Goal: Information Seeking & Learning: Learn about a topic

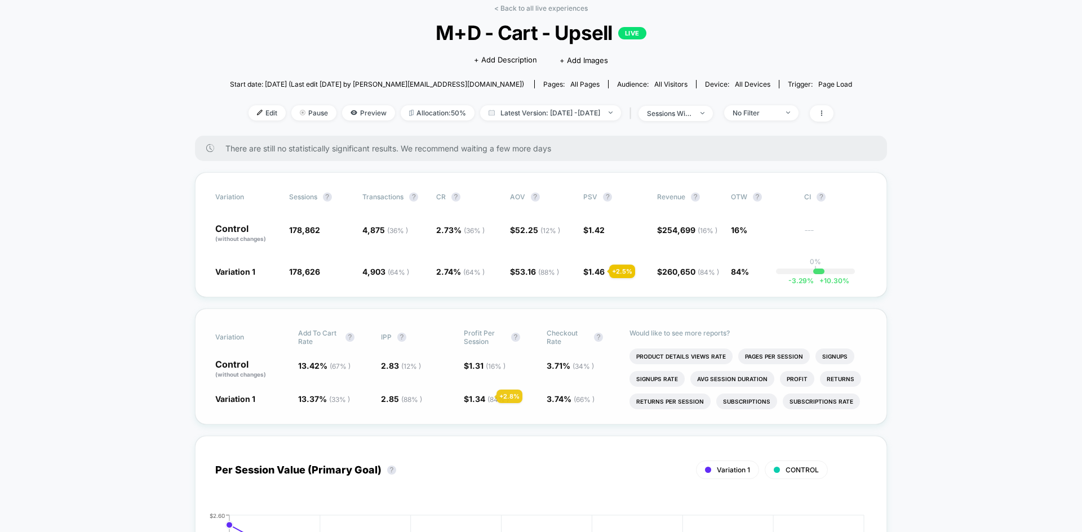
scroll to position [85, 0]
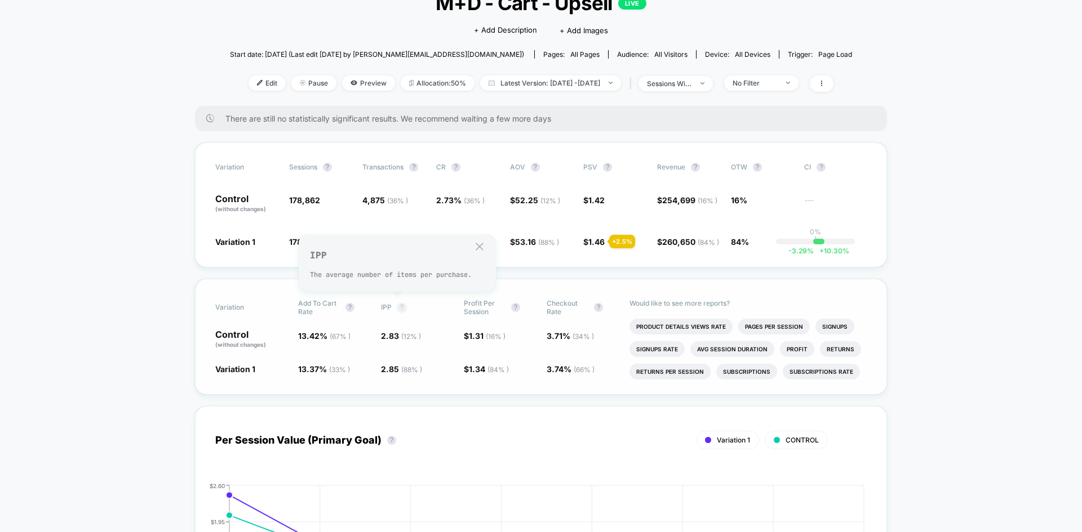
click at [397, 310] on button "?" at bounding box center [401, 307] width 9 height 9
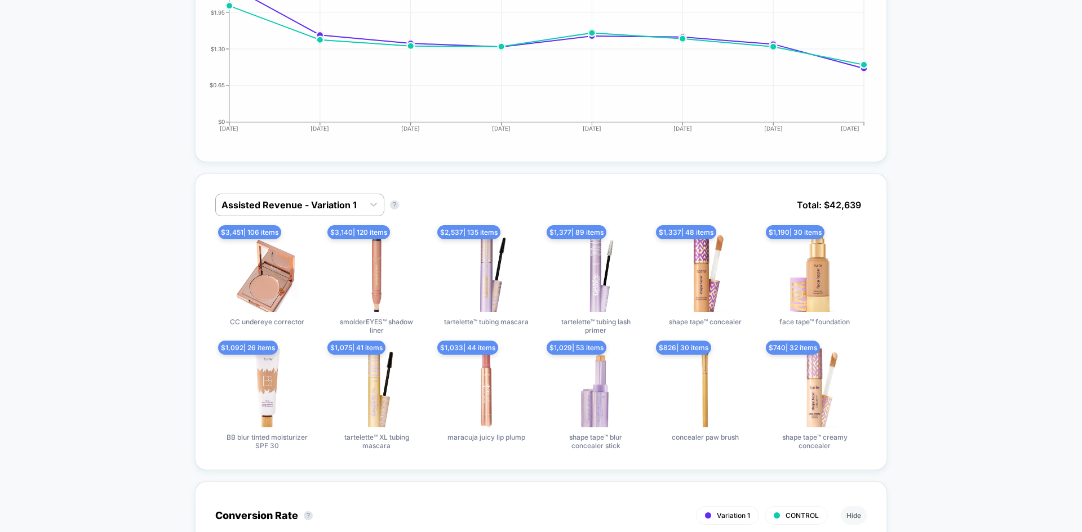
scroll to position [596, 0]
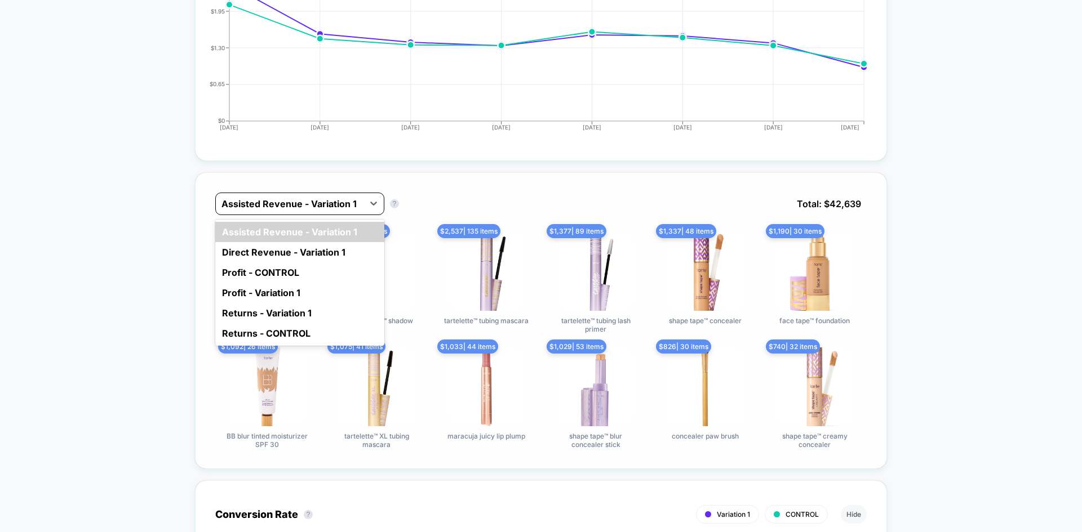
click at [323, 205] on div at bounding box center [289, 204] width 136 height 14
click at [317, 256] on div "Direct Revenue - Variation 1" at bounding box center [299, 252] width 169 height 20
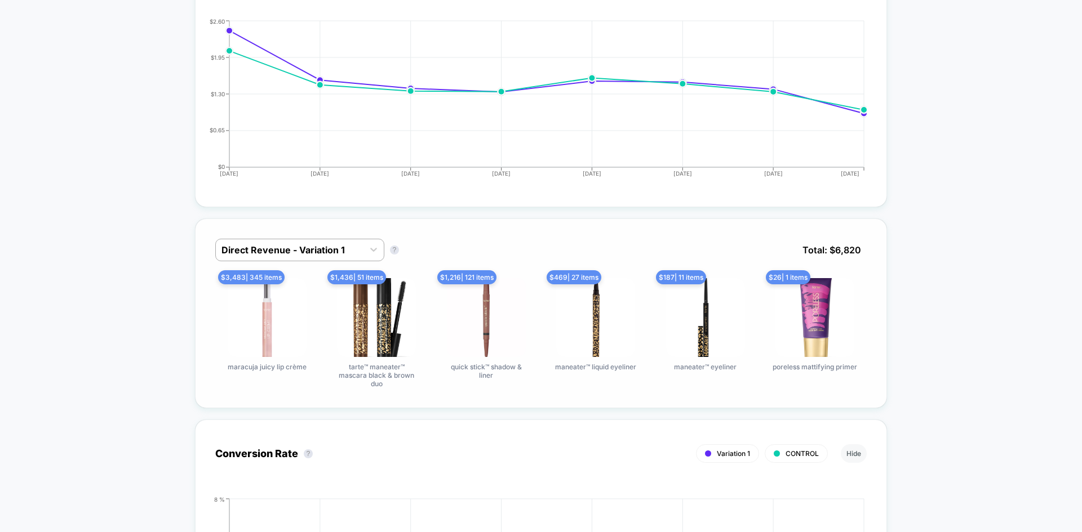
scroll to position [549, 0]
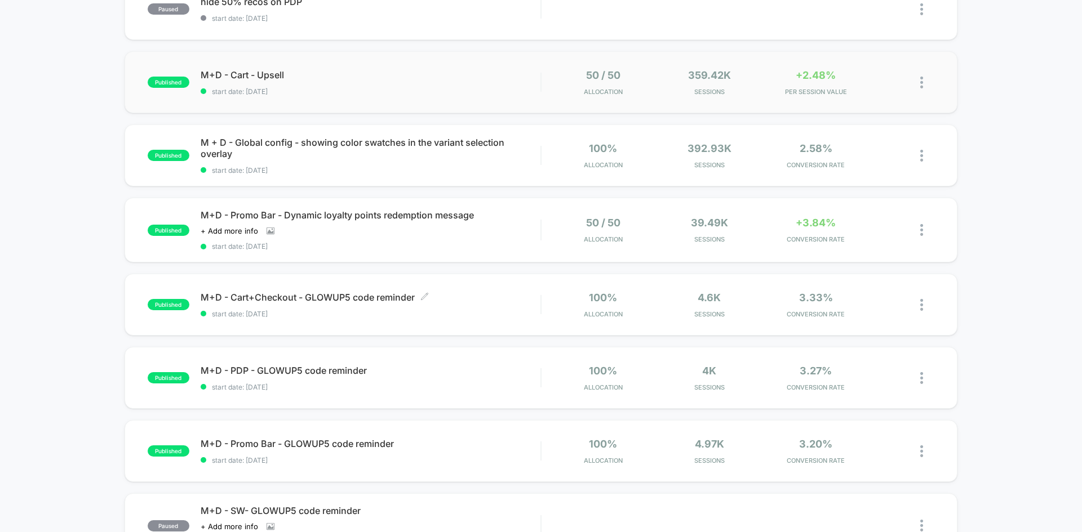
scroll to position [215, 0]
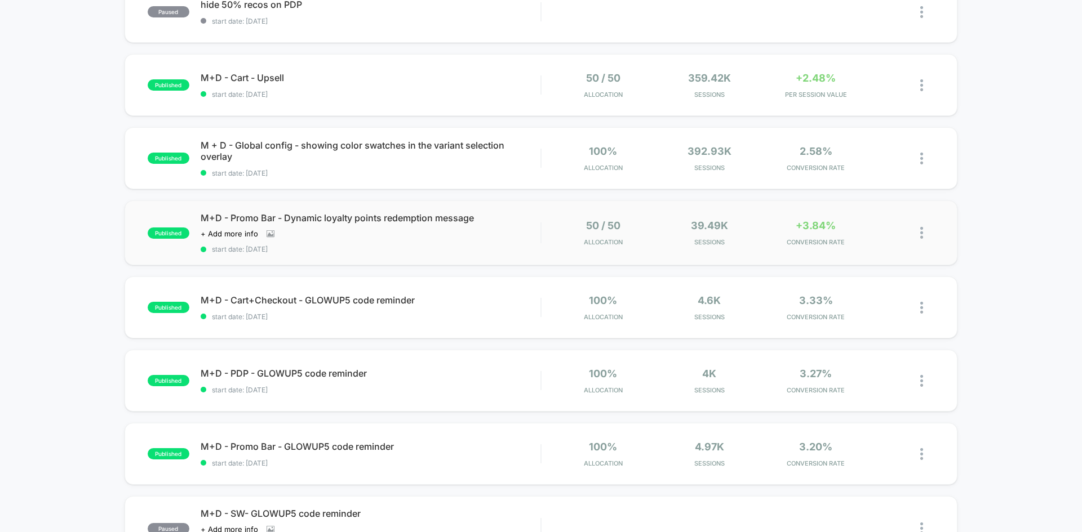
click at [488, 255] on div "published M+D - Promo Bar - Dynamic loyalty points redemption message Click to …" at bounding box center [541, 233] width 833 height 65
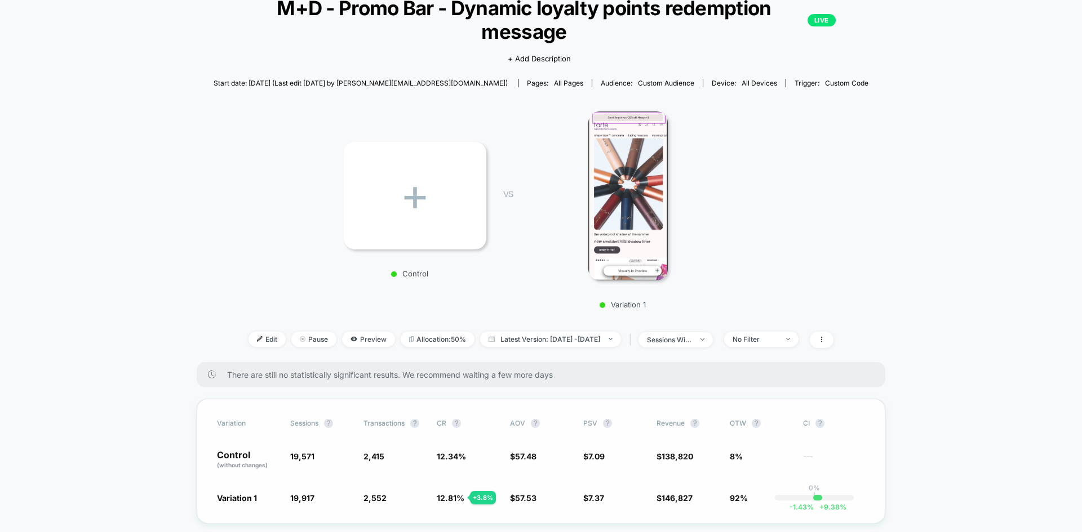
scroll to position [78, 0]
